Goal: Task Accomplishment & Management: Use online tool/utility

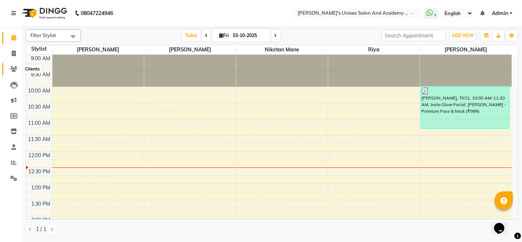
click at [17, 69] on icon at bounding box center [13, 69] width 7 height 6
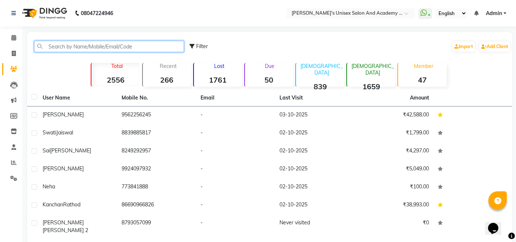
click at [78, 43] on input "text" at bounding box center [109, 46] width 150 height 11
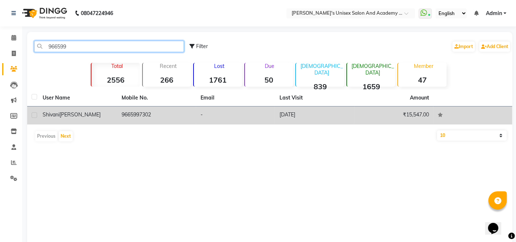
type input "966599"
click at [183, 110] on td "9665997302" at bounding box center [156, 115] width 79 height 18
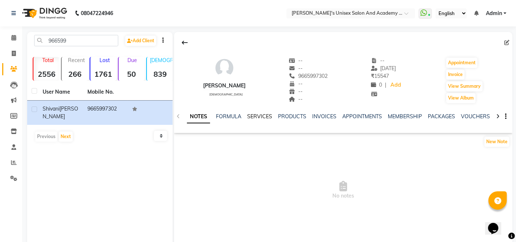
click at [249, 119] on link "SERVICES" at bounding box center [259, 116] width 25 height 7
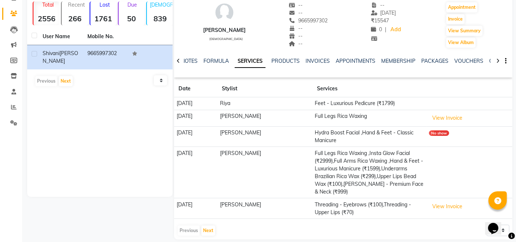
scroll to position [63, 0]
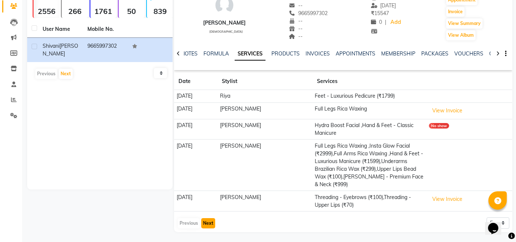
click at [208, 221] on button "Next" at bounding box center [208, 223] width 14 height 10
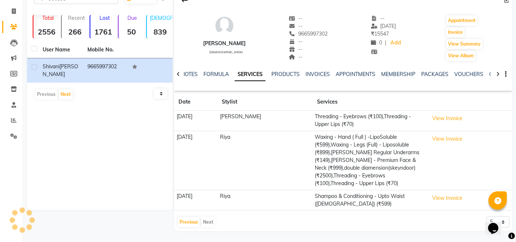
scroll to position [34, 0]
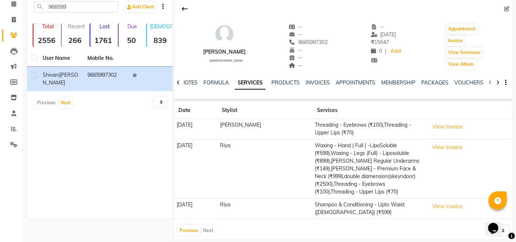
drag, startPoint x: 303, startPoint y: 41, endPoint x: 336, endPoint y: 41, distance: 32.7
click at [336, 41] on div "[PERSON_NAME] [DEMOGRAPHIC_DATA] -- -- 9665997302 -- -- -- -- [DATE] ₹ 15547 0 …" at bounding box center [343, 43] width 338 height 54
copy span "9665997302"
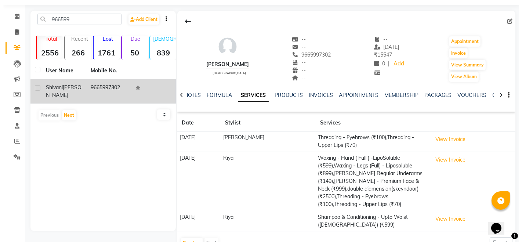
scroll to position [0, 0]
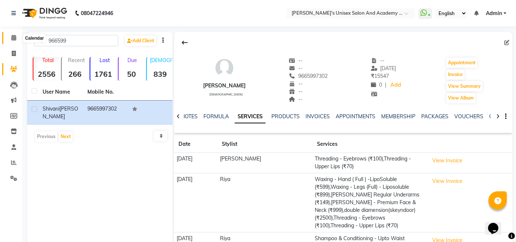
click at [11, 38] on span at bounding box center [13, 38] width 13 height 8
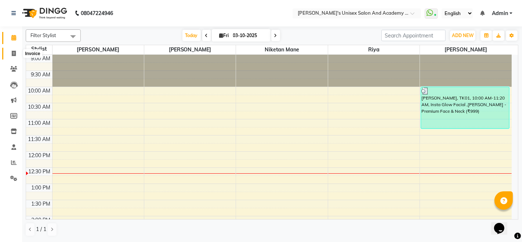
click at [13, 52] on icon at bounding box center [14, 54] width 4 height 6
select select "665"
select select "service"
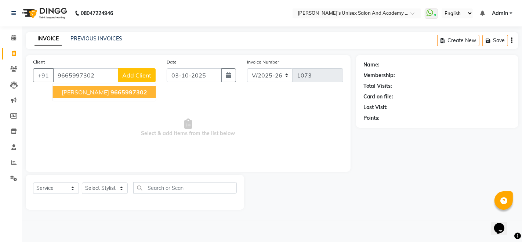
click at [80, 90] on span "[PERSON_NAME]" at bounding box center [85, 91] width 47 height 7
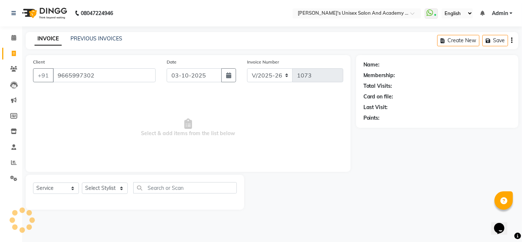
type input "9665997302"
select select "1: Object"
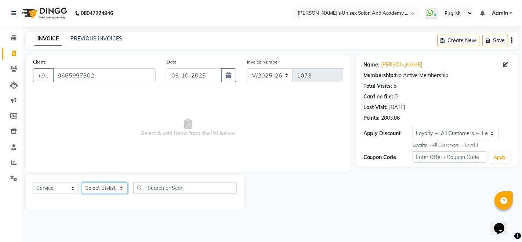
click at [97, 185] on select "Select Stylist [PERSON_NAME] Niketan Mane [PERSON_NAME] Sakshey Chandlaa [PERSO…" at bounding box center [105, 187] width 46 height 11
select select "85256"
click at [82, 182] on select "Select Stylist [PERSON_NAME] Niketan Mane [PERSON_NAME] Sakshey Chandlaa [PERSO…" at bounding box center [105, 187] width 46 height 11
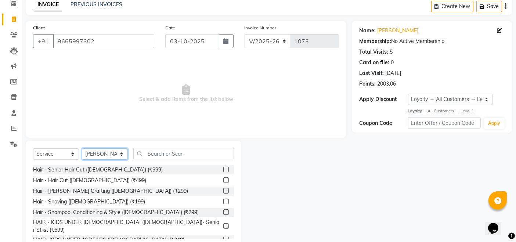
scroll to position [52, 0]
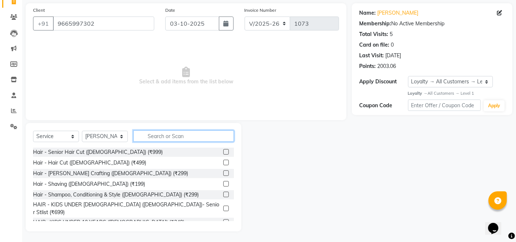
click at [190, 136] on input "text" at bounding box center [183, 135] width 101 height 11
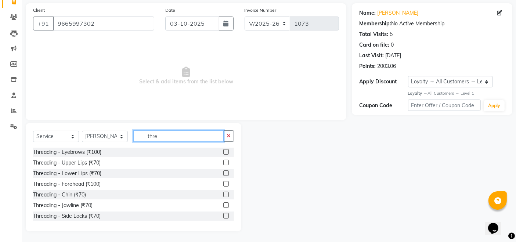
type input "thre"
click at [223, 151] on label at bounding box center [226, 152] width 6 height 6
click at [223, 151] on input "checkbox" at bounding box center [225, 152] width 5 height 5
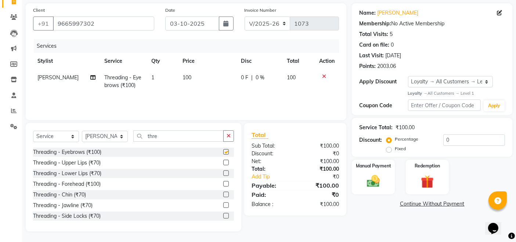
checkbox input "false"
click at [116, 134] on select "Select Stylist [PERSON_NAME] Niketan Mane [PERSON_NAME] Sakshey Chandlaa [PERSO…" at bounding box center [105, 136] width 46 height 11
click at [82, 131] on select "Select Stylist [PERSON_NAME] Niketan Mane [PERSON_NAME] Sakshey Chandlaa [PERSO…" at bounding box center [105, 136] width 46 height 11
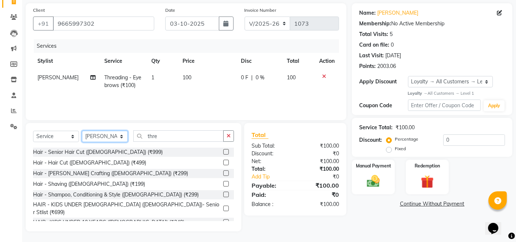
click at [108, 135] on select "Select Stylist [PERSON_NAME] Niketan Mane [PERSON_NAME] Sakshey Chandlaa [PERSO…" at bounding box center [105, 136] width 46 height 11
select select "52731"
click at [82, 131] on select "Select Stylist [PERSON_NAME] Niketan Mane [PERSON_NAME] Sakshey Chandlaa [PERSO…" at bounding box center [105, 136] width 46 height 11
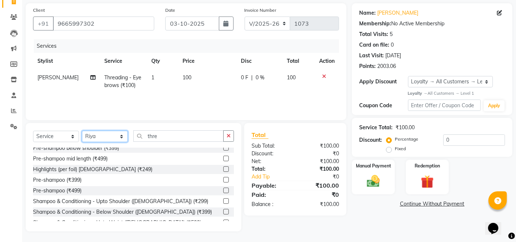
scroll to position [285, 0]
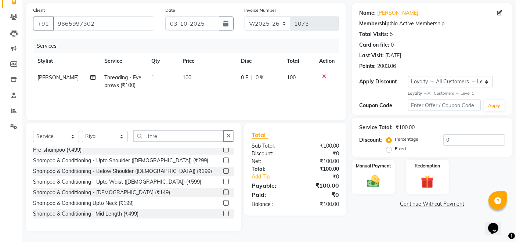
click at [223, 179] on label at bounding box center [226, 182] width 6 height 6
click at [223, 179] on input "checkbox" at bounding box center [225, 181] width 5 height 5
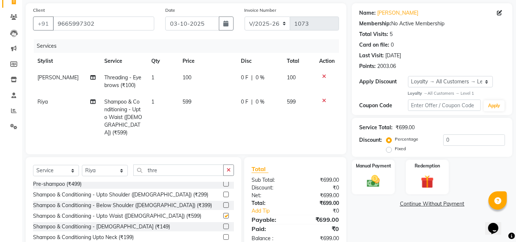
checkbox input "false"
click at [366, 182] on img at bounding box center [373, 181] width 22 height 15
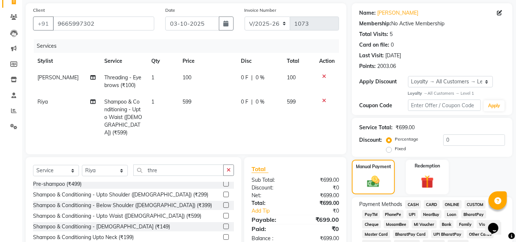
click at [435, 204] on span "CARD" at bounding box center [431, 204] width 16 height 8
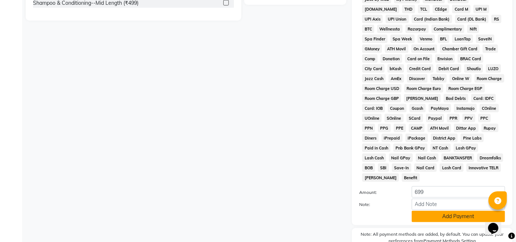
click at [434, 211] on button "Add Payment" at bounding box center [457, 216] width 93 height 11
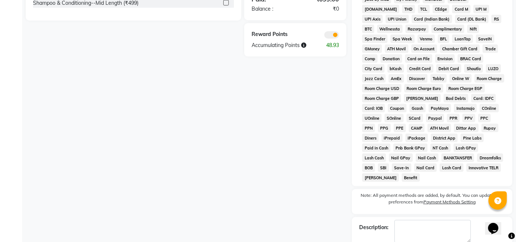
scroll to position [328, 0]
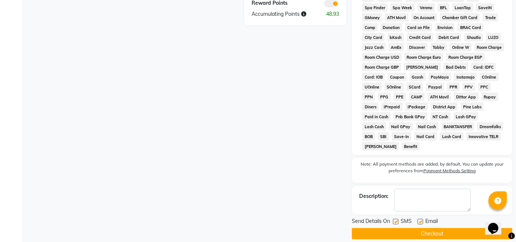
click at [448, 228] on button "Checkout" at bounding box center [431, 233] width 160 height 11
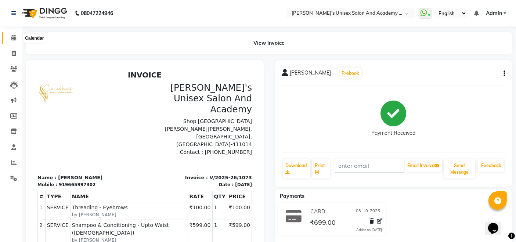
click at [14, 38] on icon at bounding box center [13, 38] width 5 height 6
